Goal: Task Accomplishment & Management: Complete application form

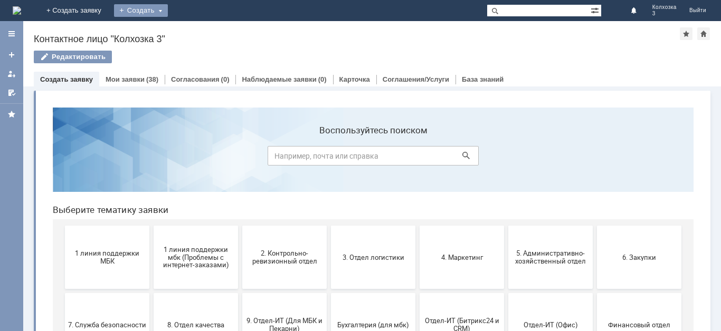
click at [168, 14] on div "Создать" at bounding box center [141, 10] width 54 height 13
click at [196, 34] on link "Заявка" at bounding box center [156, 31] width 80 height 13
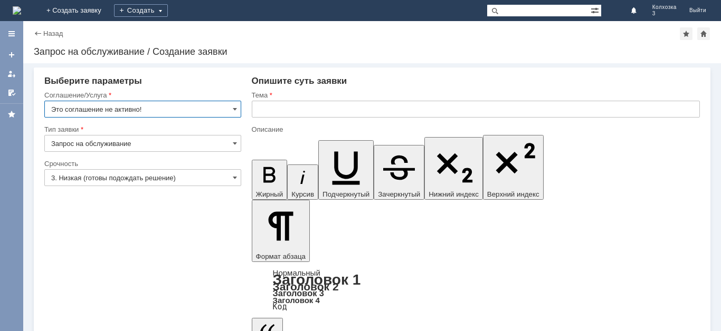
click at [231, 109] on input "Это соглашение не активно!" at bounding box center [142, 109] width 197 height 17
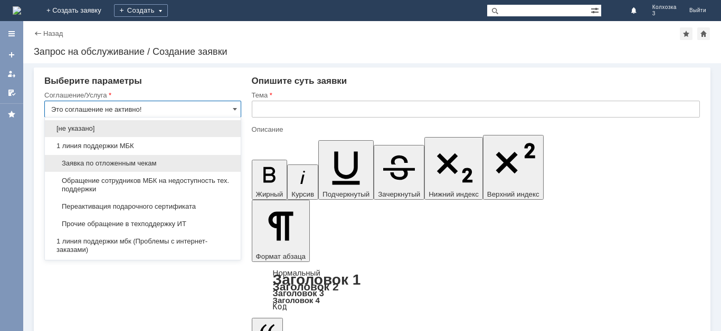
click at [147, 162] on span "Заявка по отложенным чекам" at bounding box center [142, 163] width 183 height 8
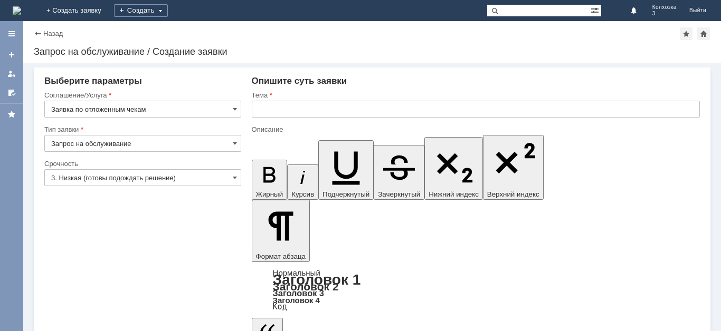
type input "Заявка по отложенным чекам"
click at [285, 111] on input "text" at bounding box center [476, 109] width 448 height 17
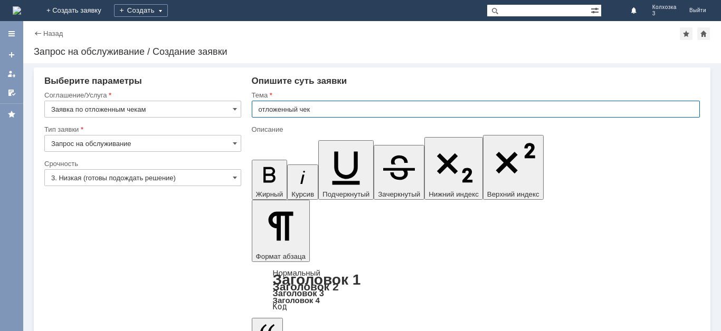
type input "отложенный чек"
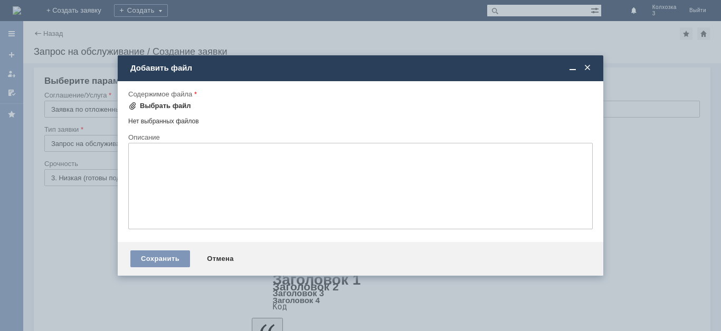
click at [165, 103] on div "Выбрать файл" at bounding box center [165, 106] width 51 height 8
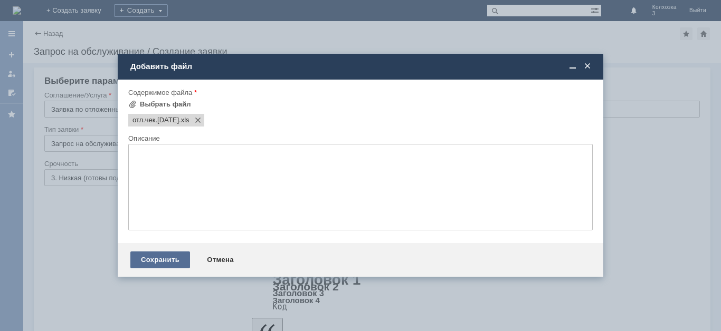
click at [140, 259] on div "Сохранить" at bounding box center [160, 260] width 60 height 17
